Goal: Task Accomplishment & Management: Use online tool/utility

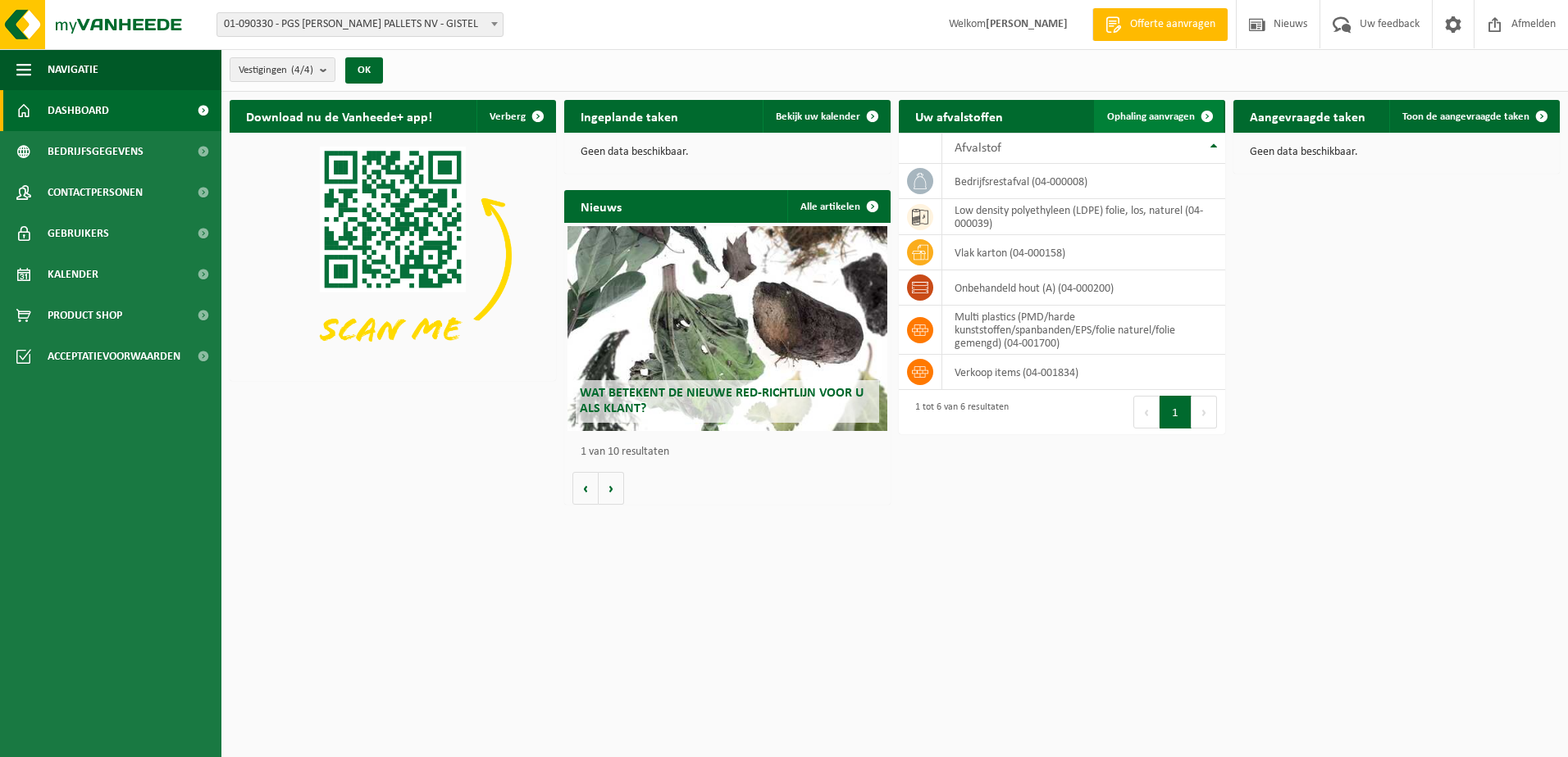
click at [1128, 111] on span "Ophaling aanvragen" at bounding box center [1151, 116] width 87 height 11
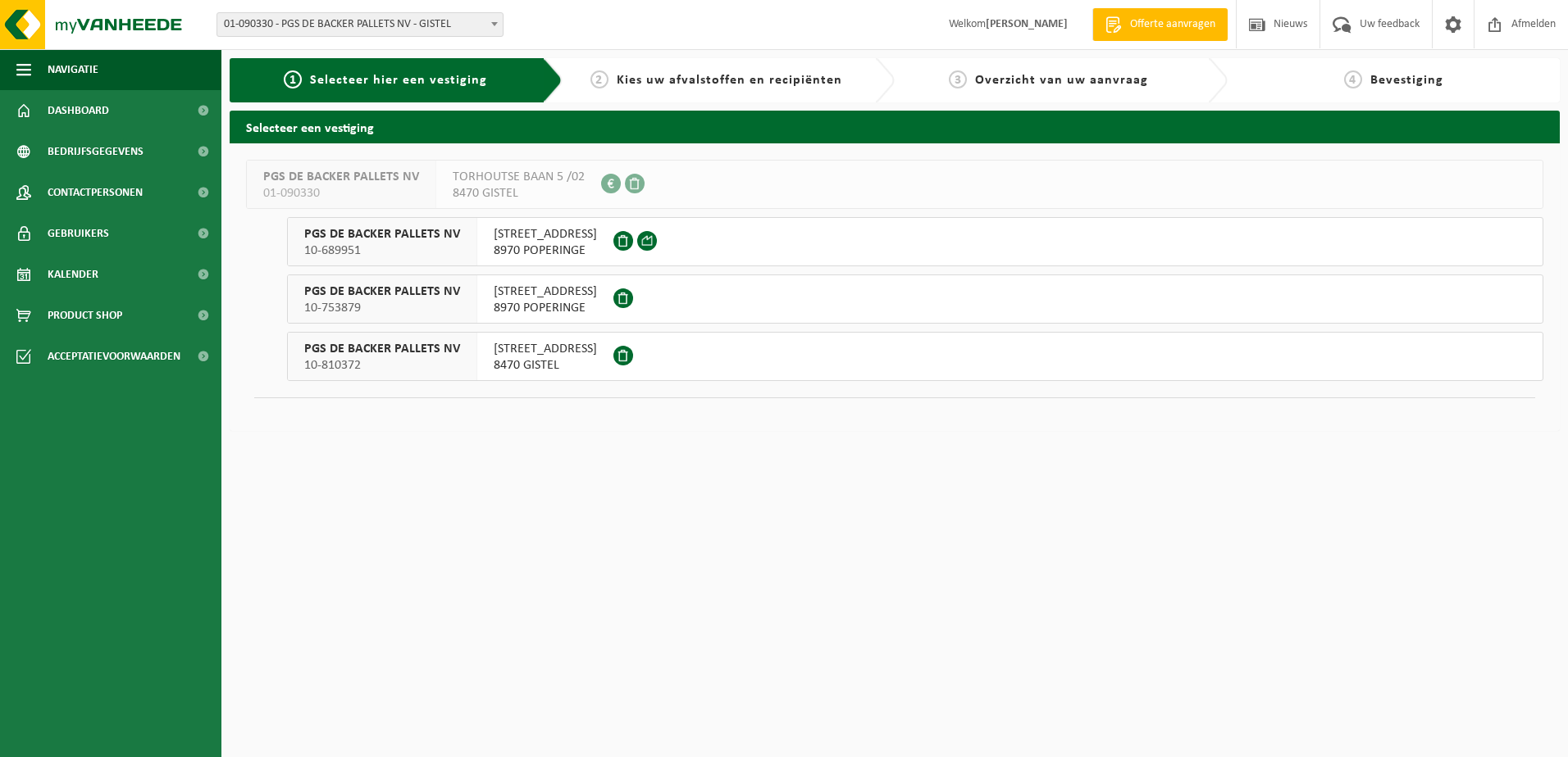
click at [527, 236] on span "[STREET_ADDRESS]" at bounding box center [546, 234] width 103 height 17
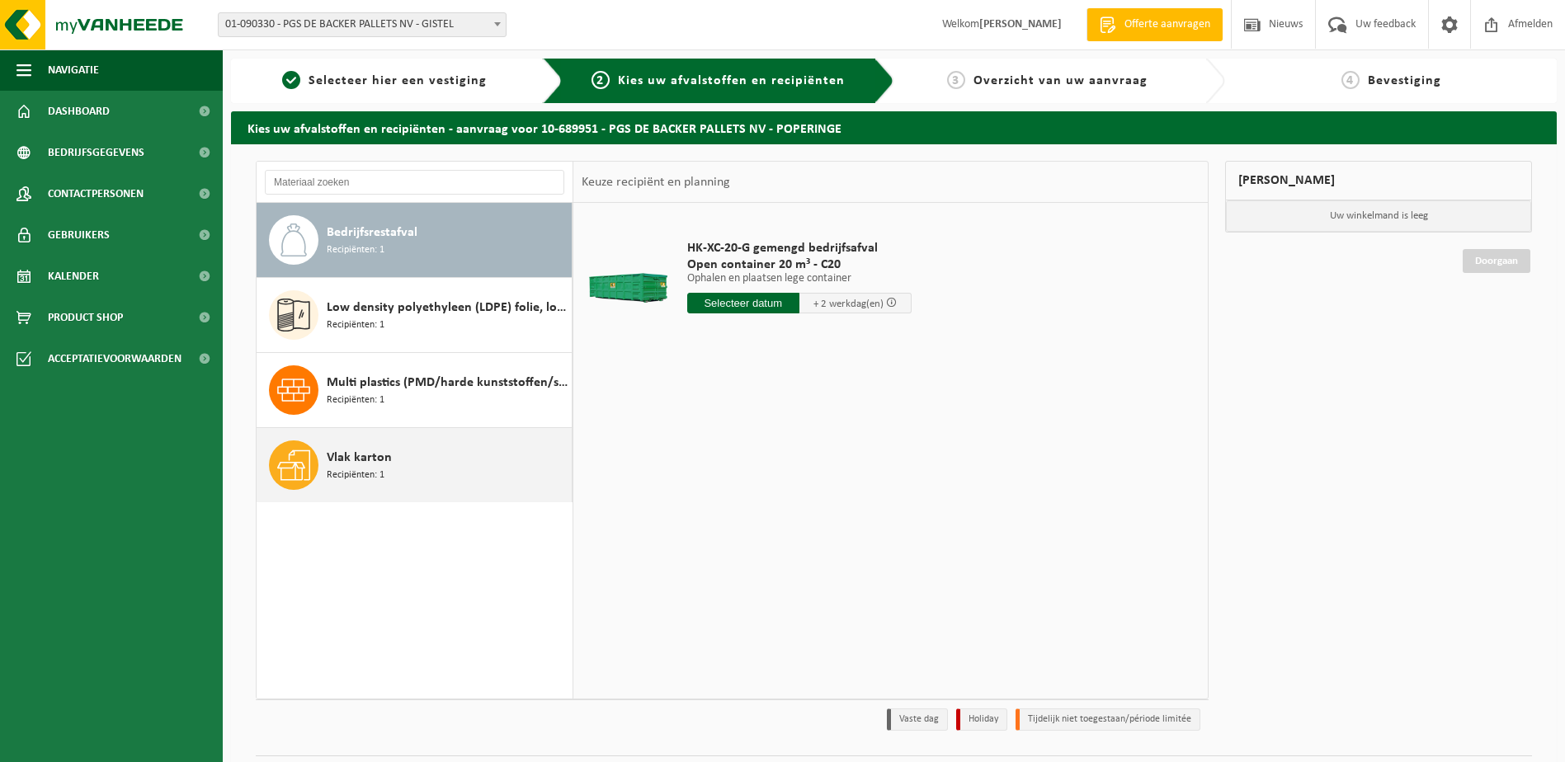
click at [354, 461] on span "Vlak karton" at bounding box center [359, 458] width 65 height 20
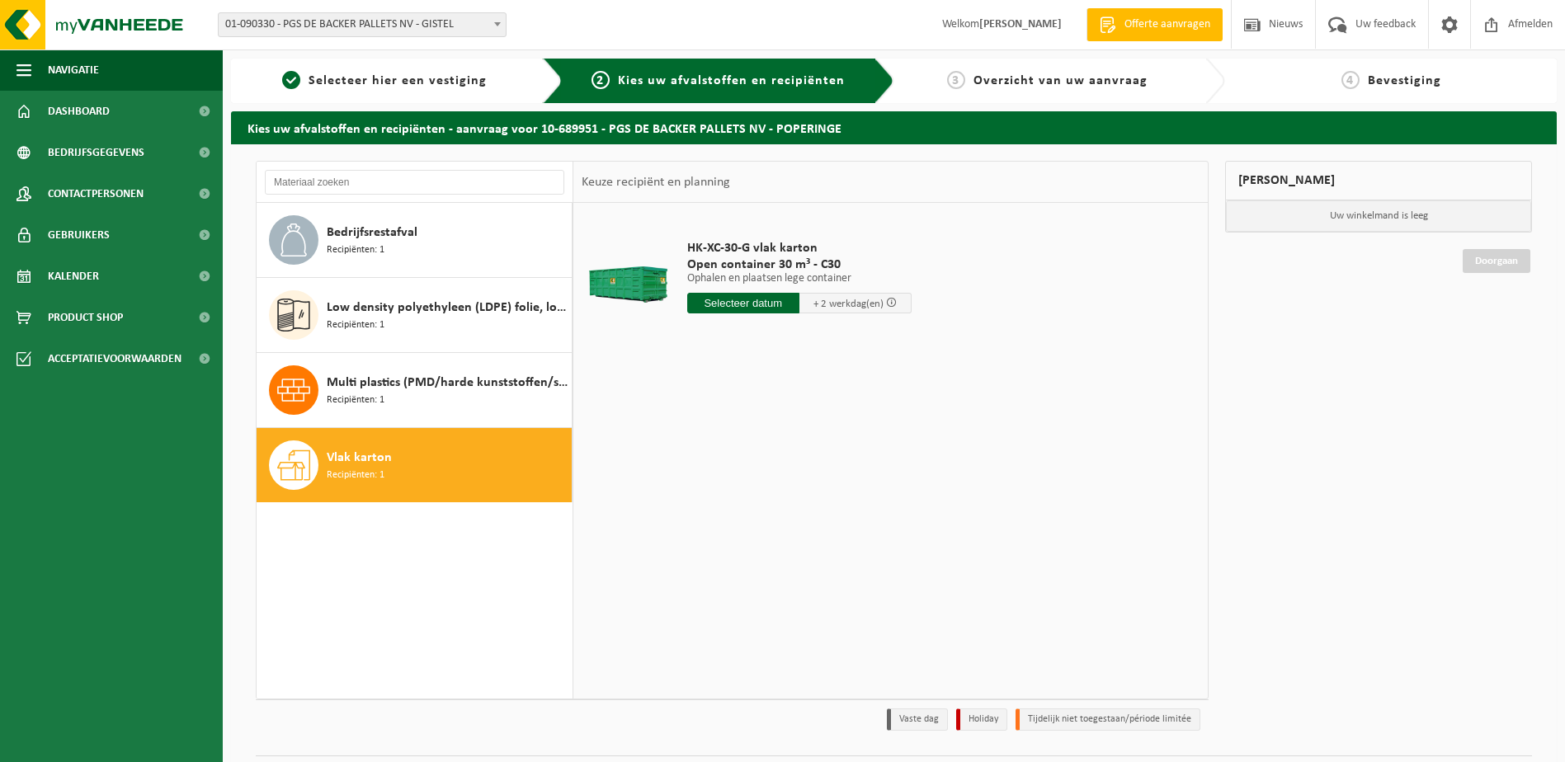
click at [738, 309] on input "text" at bounding box center [743, 303] width 112 height 21
click at [786, 472] on div "21" at bounding box center [789, 476] width 29 height 26
type input "Van 2025-08-21"
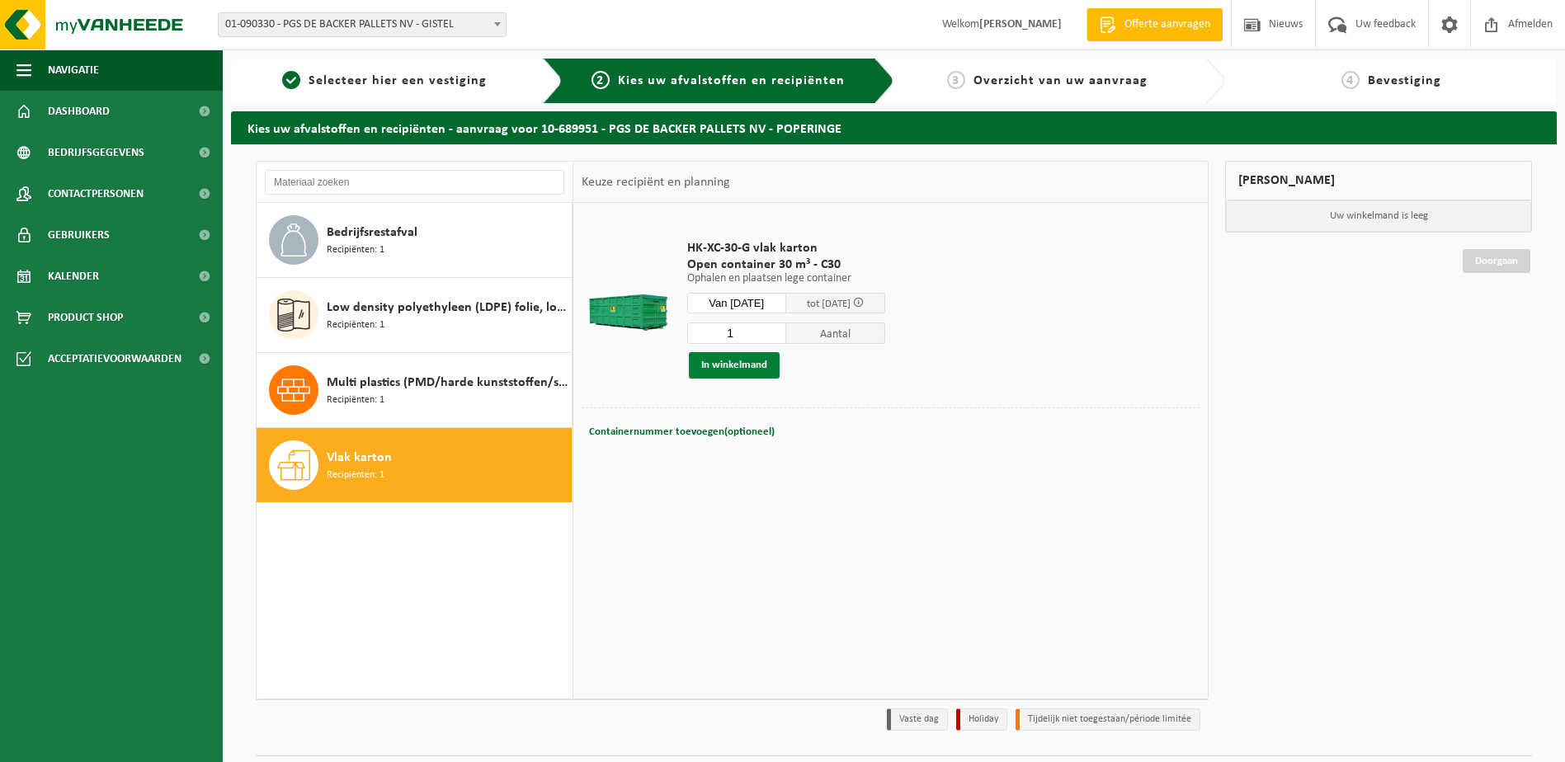
click at [731, 358] on button "In winkelmand" at bounding box center [734, 365] width 91 height 26
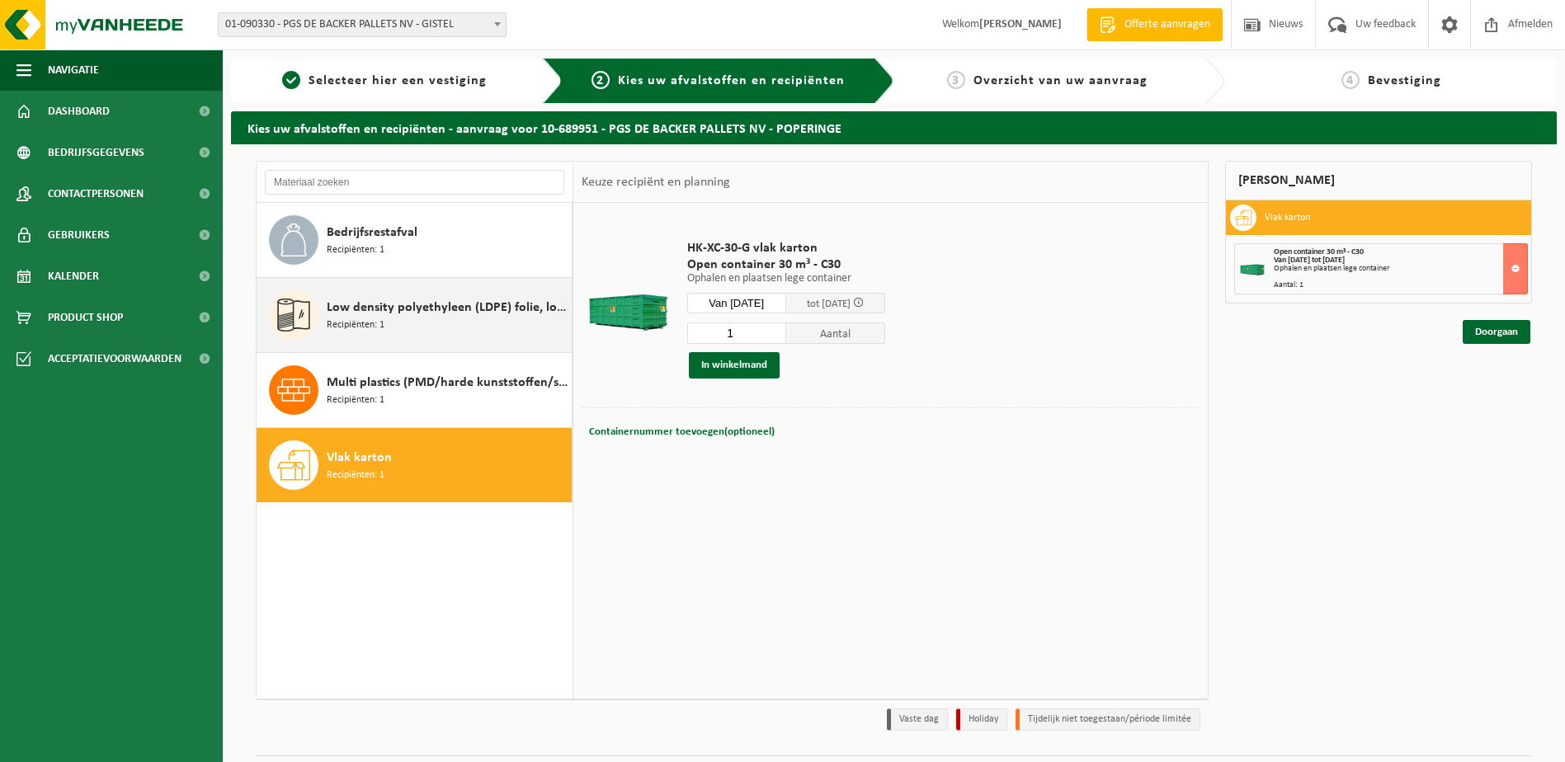
click at [397, 304] on span "Low density polyethyleen (LDPE) folie, los, naturel" at bounding box center [447, 308] width 241 height 20
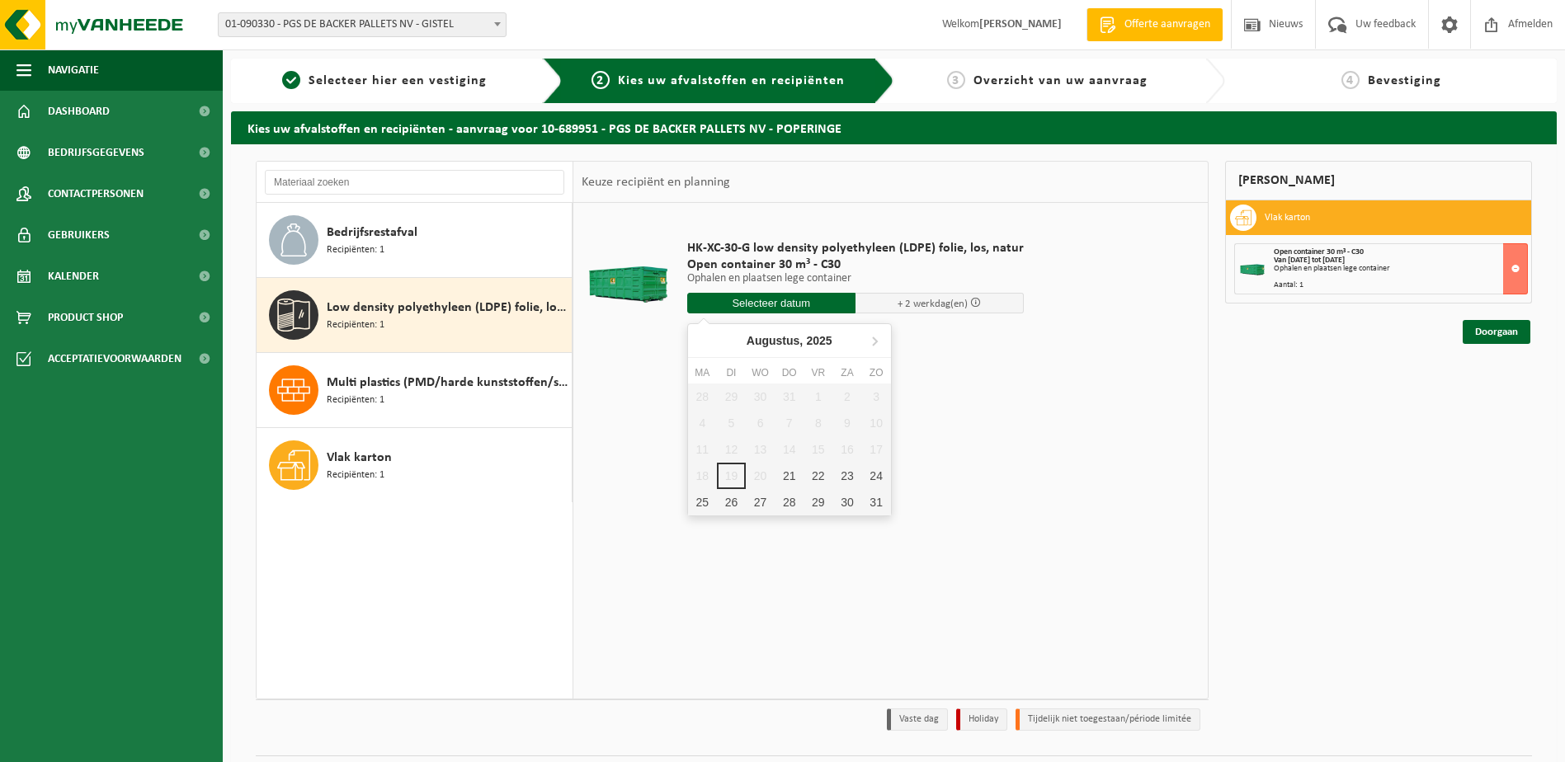
click at [765, 302] on input "text" at bounding box center [771, 303] width 168 height 21
click at [788, 478] on div "21" at bounding box center [789, 476] width 29 height 26
type input "Van 2025-08-21"
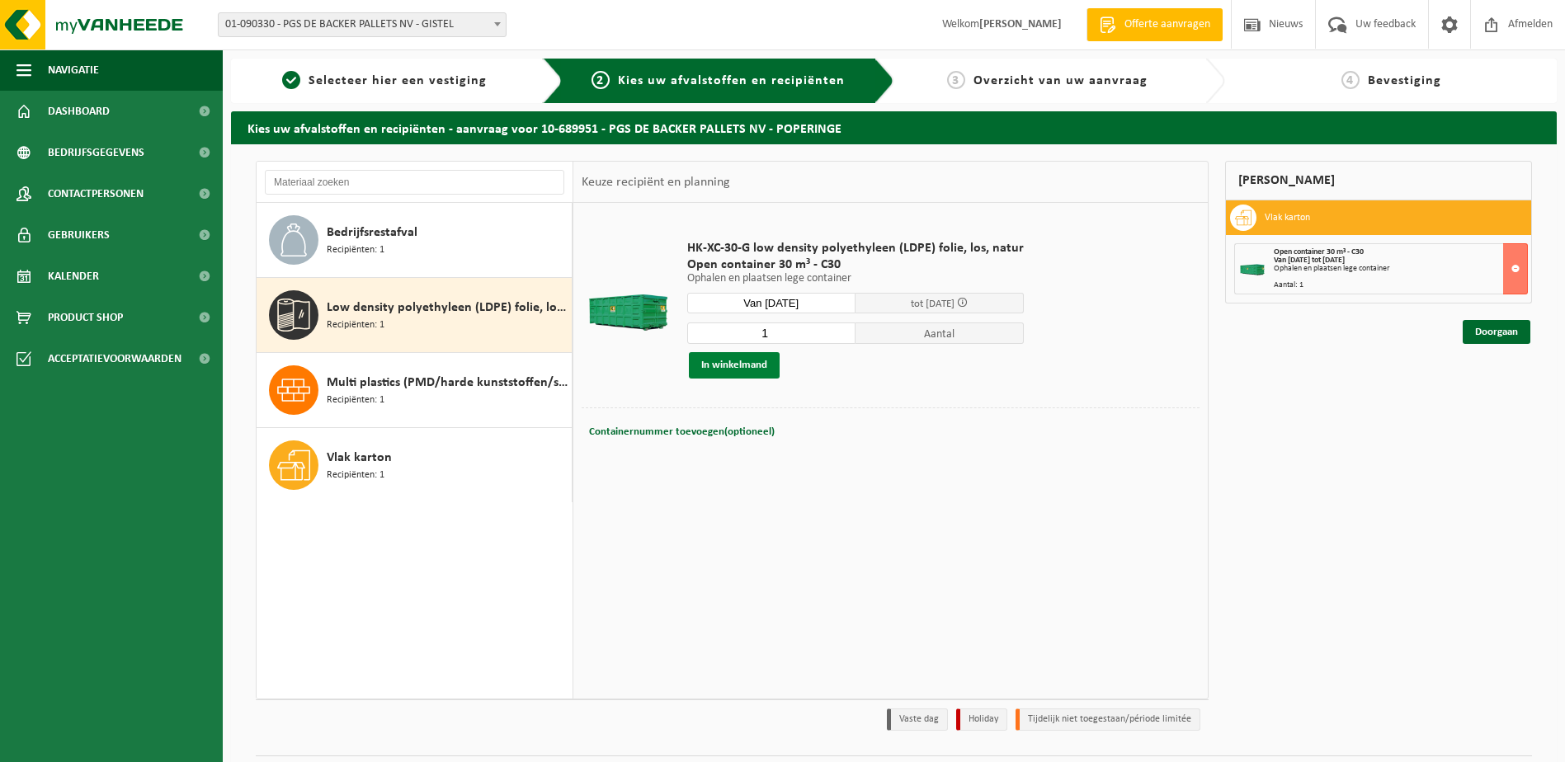
click at [727, 364] on button "In winkelmand" at bounding box center [734, 365] width 91 height 26
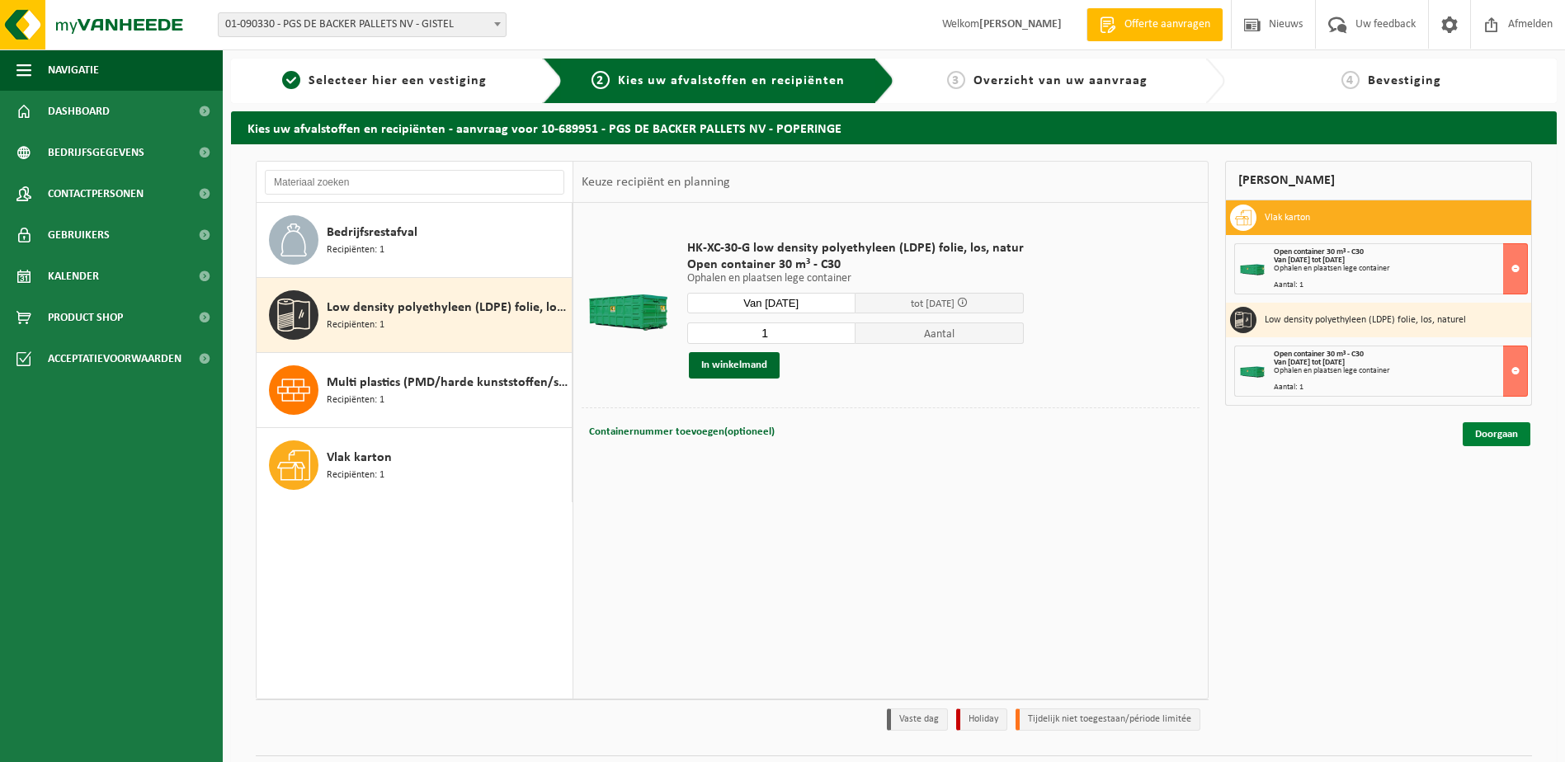
click at [1497, 426] on link "Doorgaan" at bounding box center [1497, 434] width 68 height 24
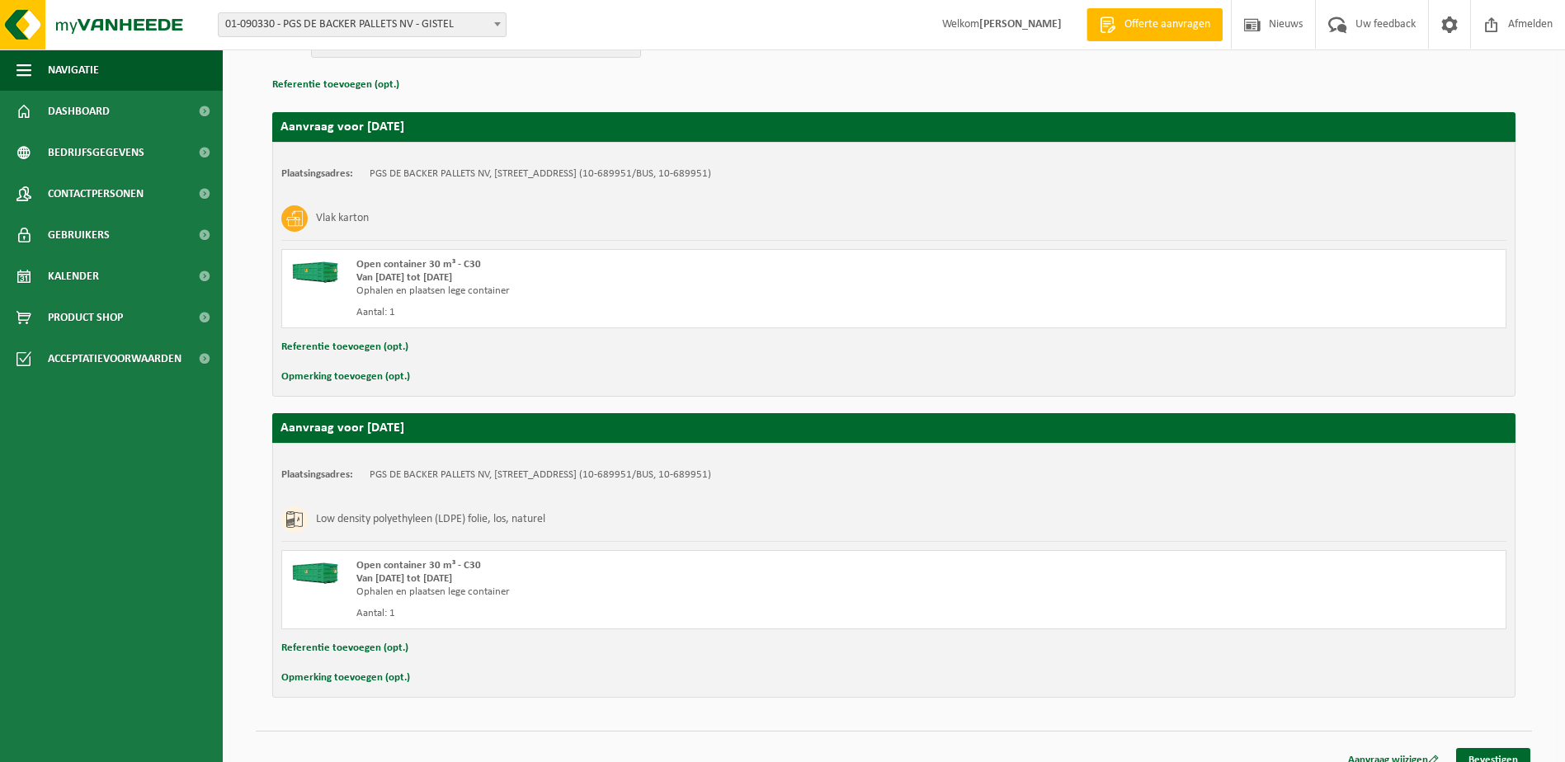
scroll to position [247, 0]
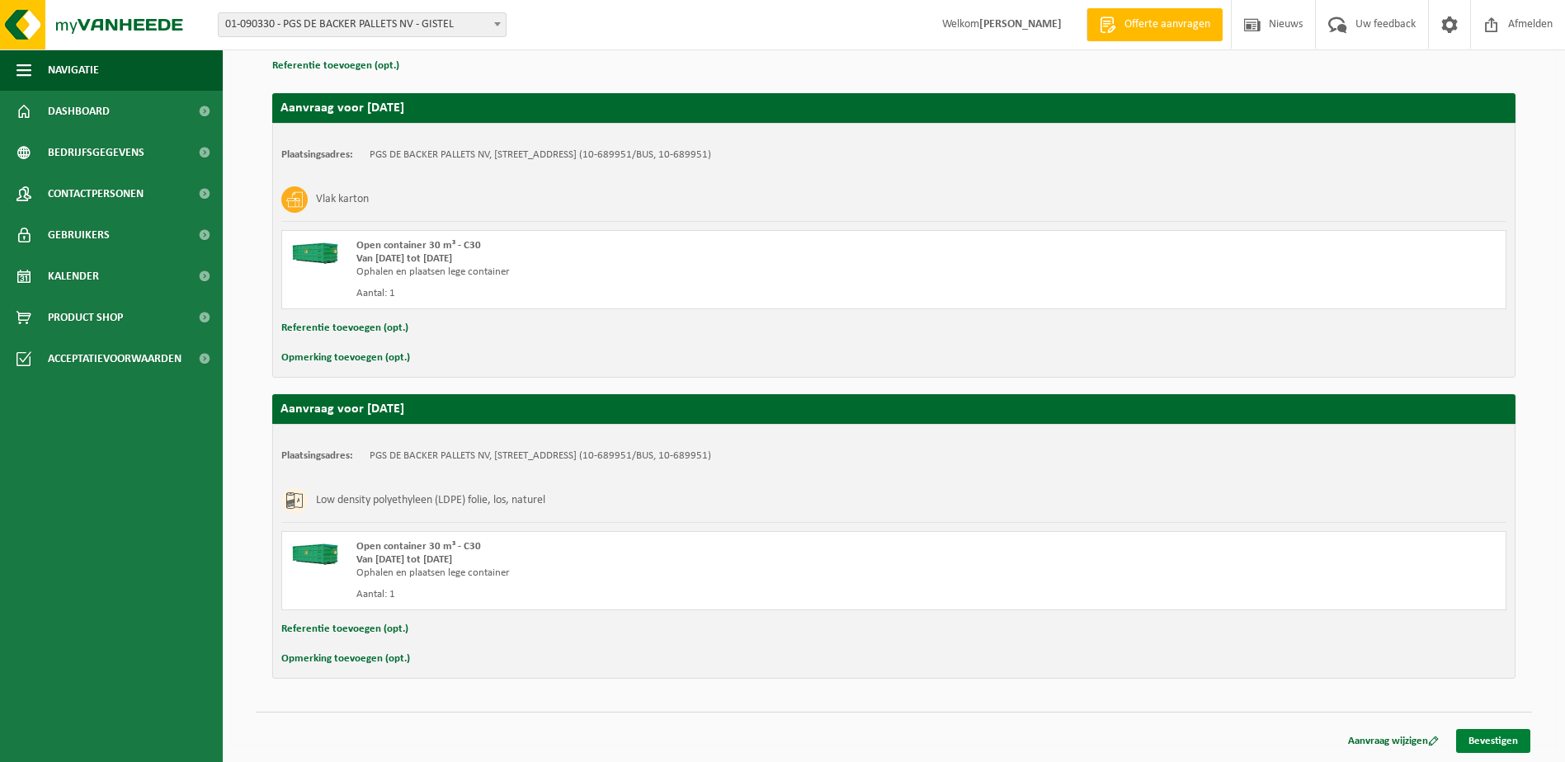
click at [1487, 735] on link "Bevestigen" at bounding box center [1493, 741] width 74 height 24
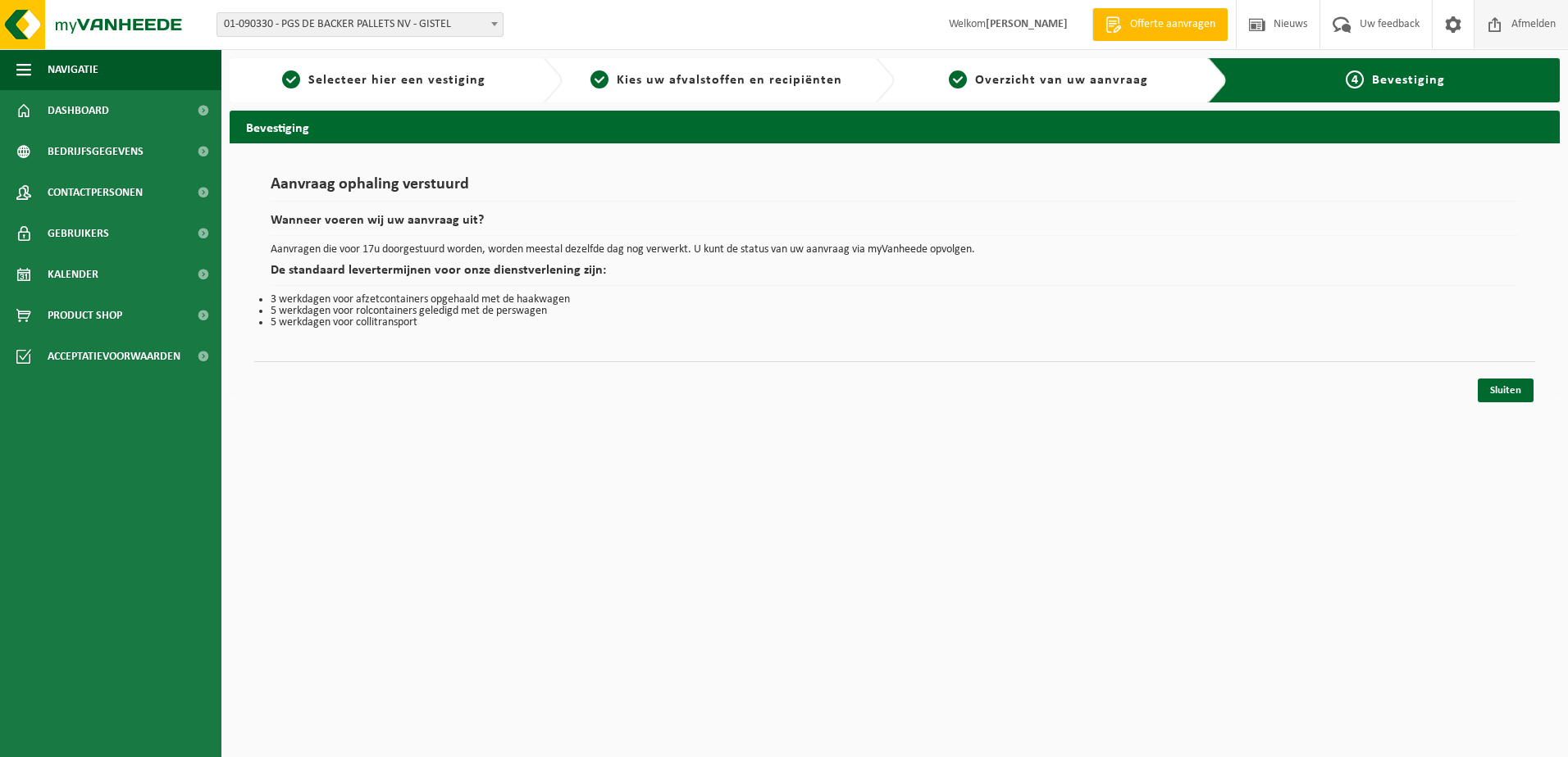
click at [1527, 16] on span "Afmelden" at bounding box center [1533, 24] width 53 height 49
